Goal: Find specific page/section

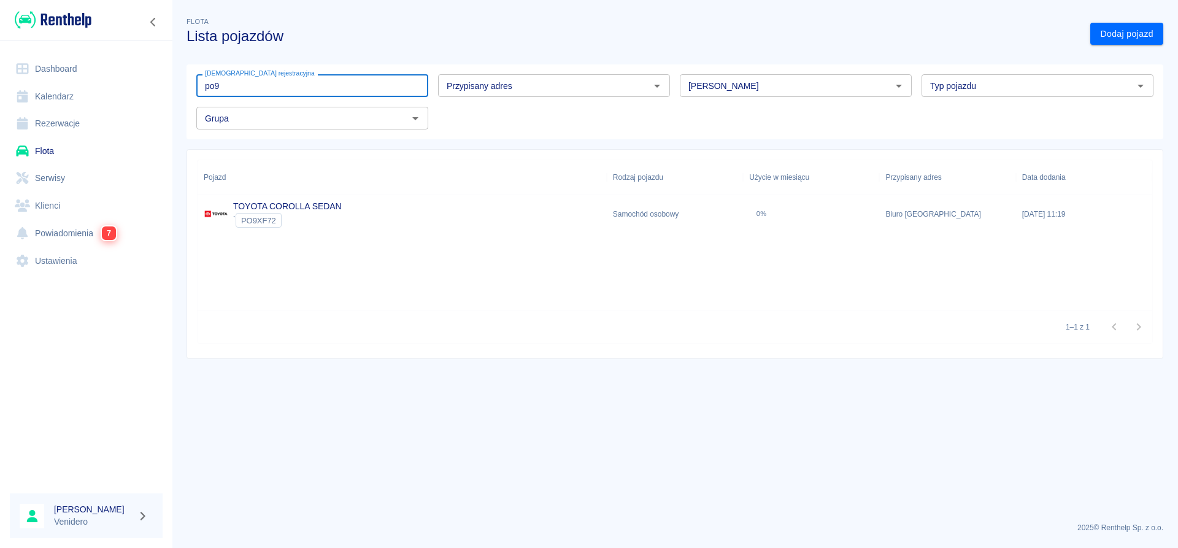
type input "po9"
click at [313, 202] on link "TOYOTA COROLLA SEDAN" at bounding box center [287, 206] width 109 height 10
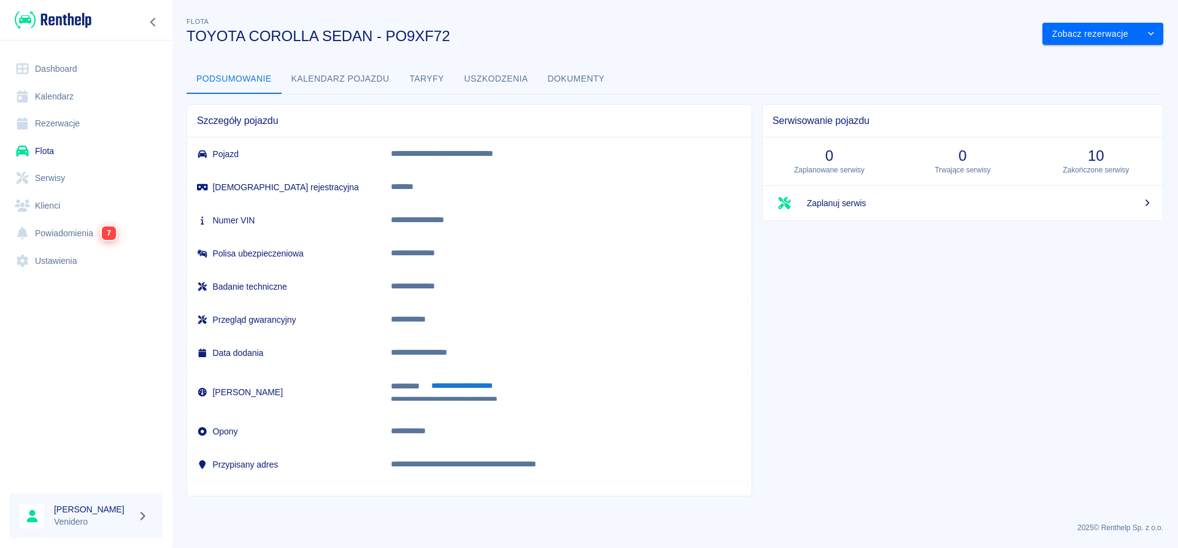
click at [575, 79] on button "Dokumenty" at bounding box center [576, 78] width 77 height 29
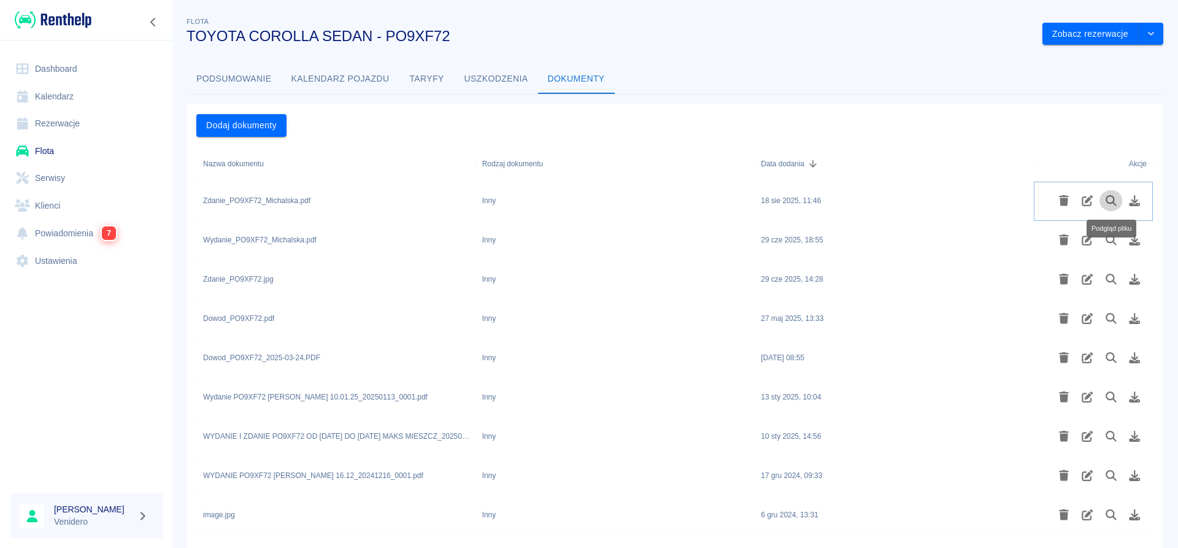
click at [1110, 201] on icon "Podgląd pliku" at bounding box center [1111, 200] width 14 height 11
